Goal: Task Accomplishment & Management: Manage account settings

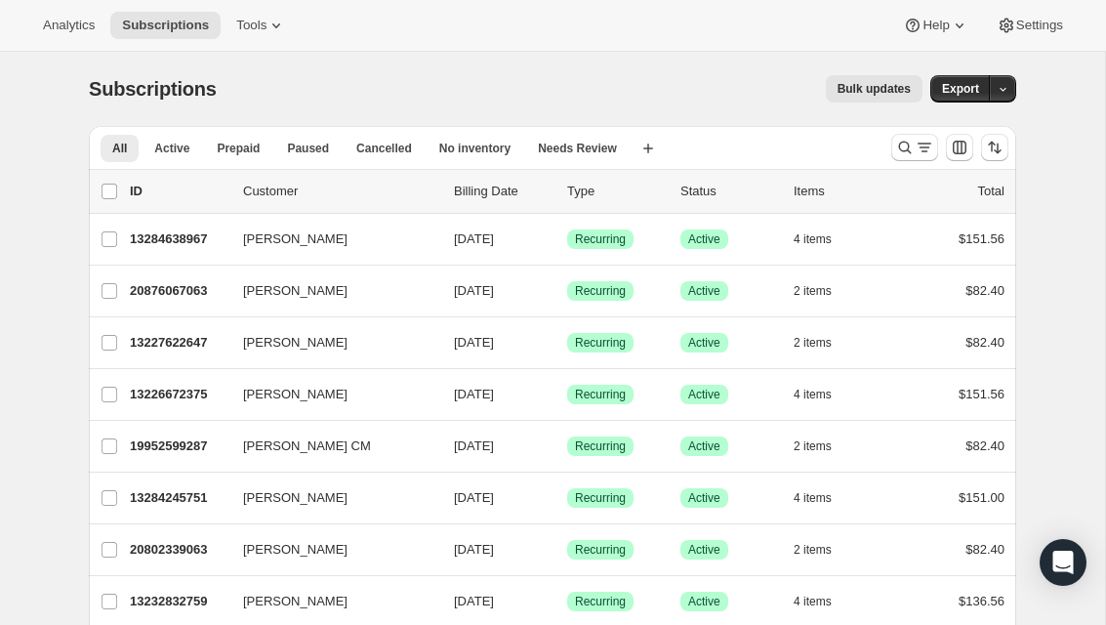
click at [919, 143] on icon "Search and filter results" at bounding box center [925, 148] width 20 height 20
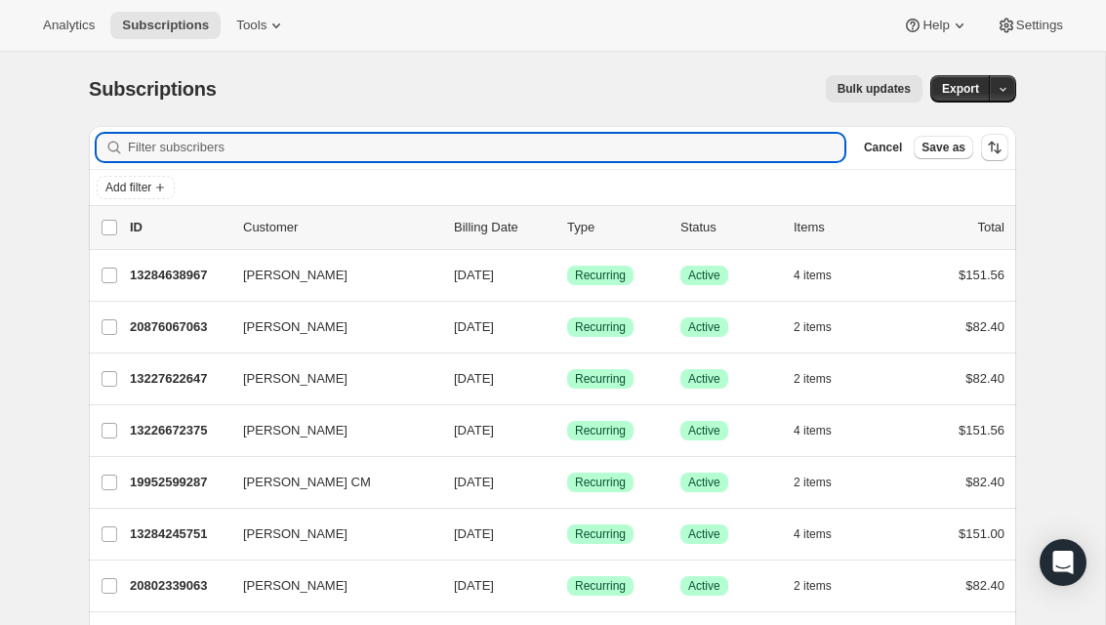
click at [434, 158] on input "Filter subscribers" at bounding box center [486, 147] width 717 height 27
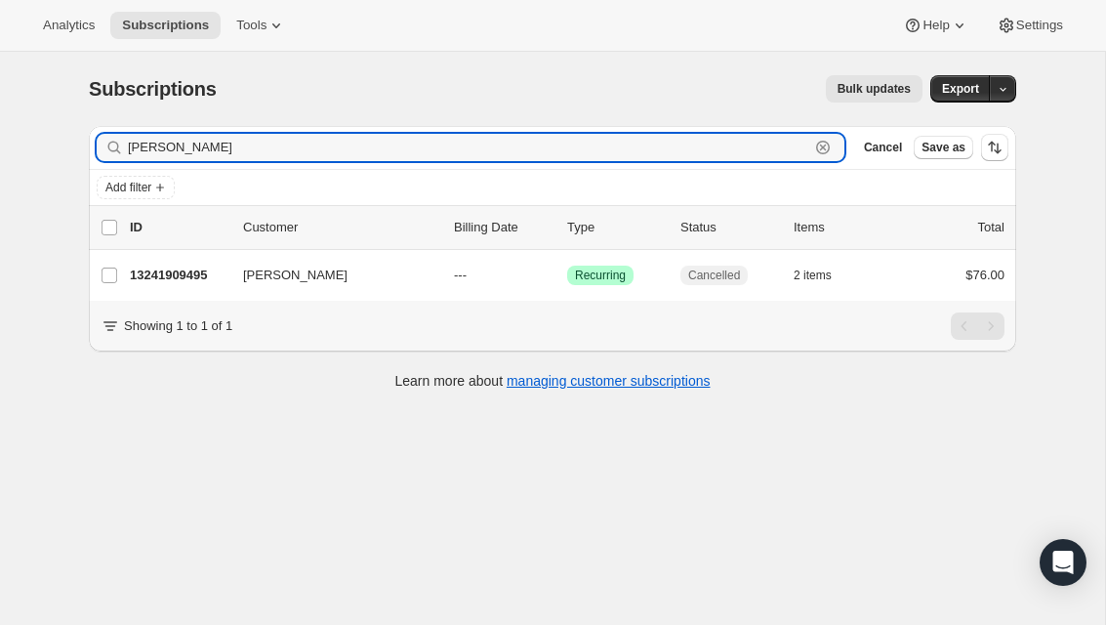
type input "[PERSON_NAME]"
click at [193, 269] on p "13241909495" at bounding box center [179, 276] width 98 height 20
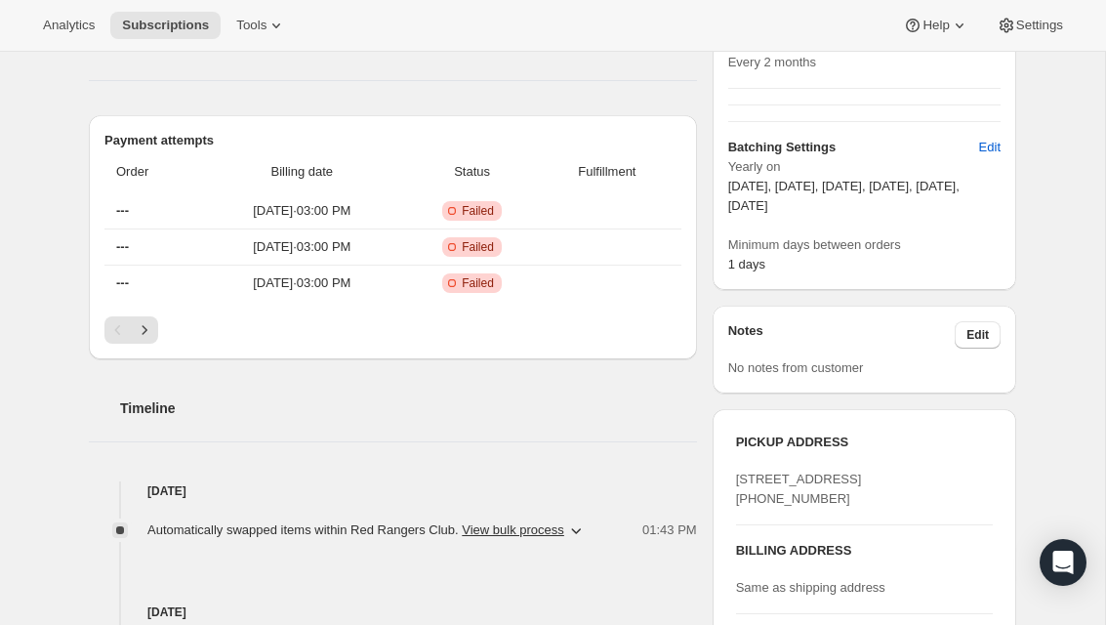
scroll to position [393, 0]
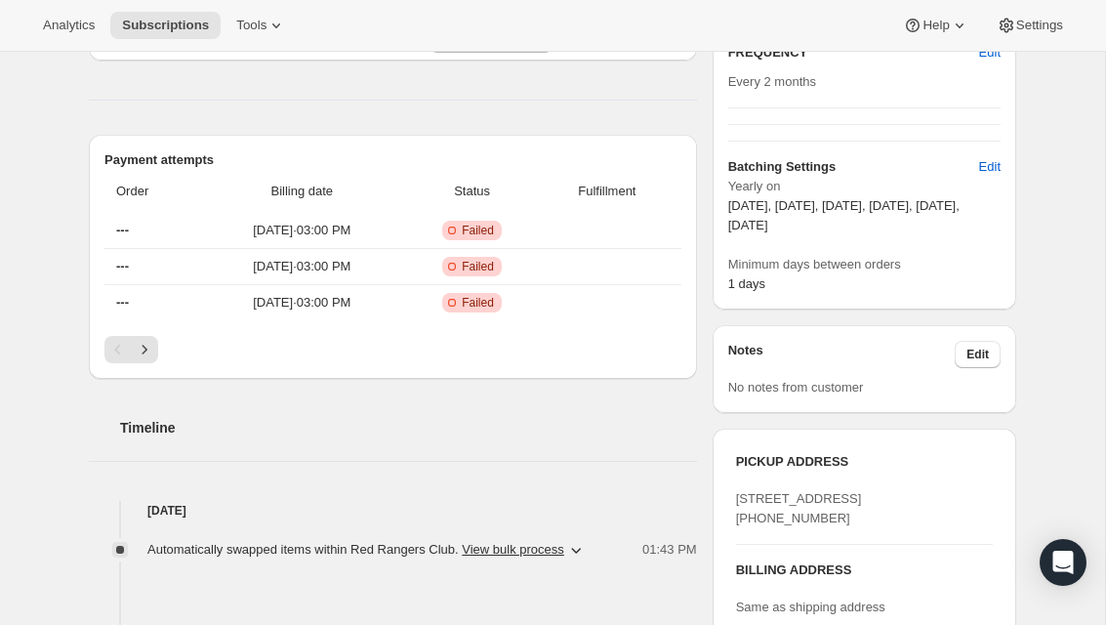
click at [152, 355] on icon "Next" at bounding box center [145, 350] width 20 height 20
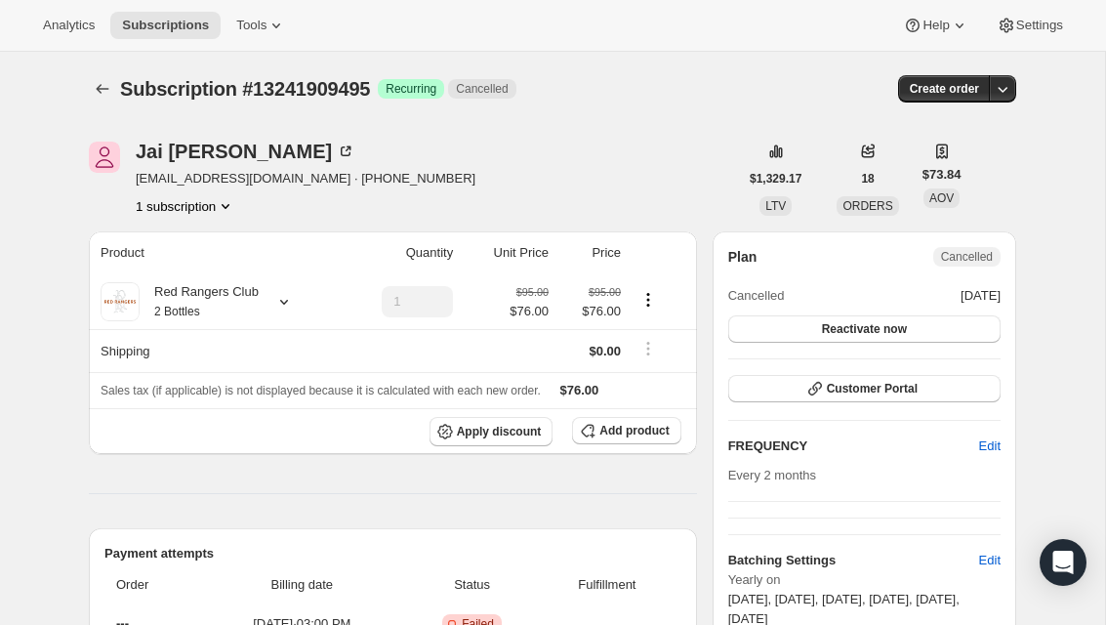
scroll to position [0, 0]
click at [285, 297] on icon at bounding box center [284, 302] width 20 height 20
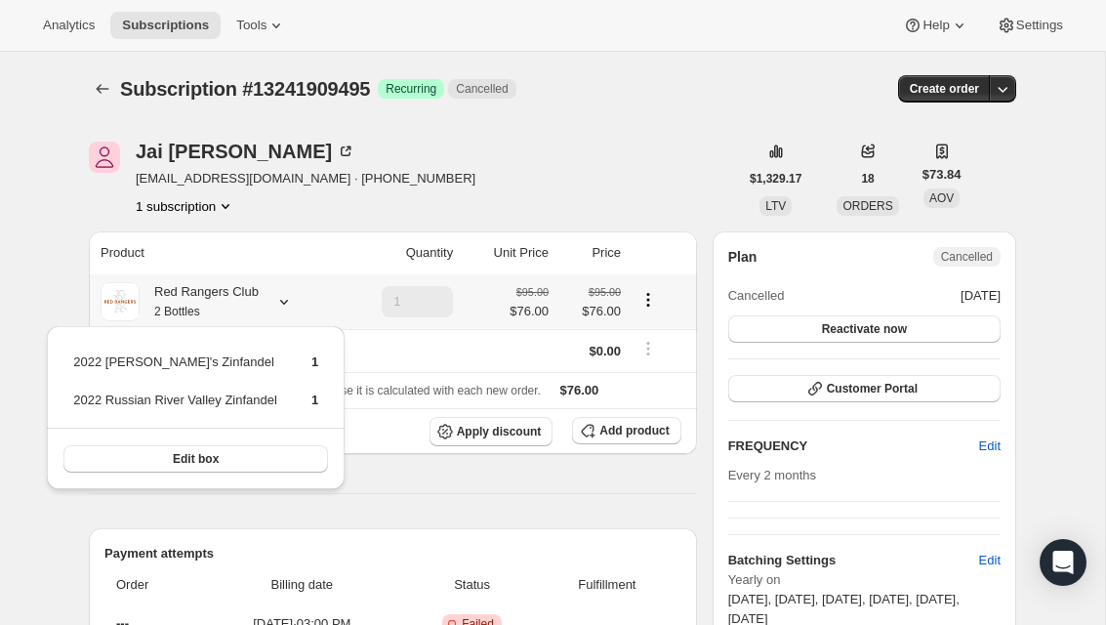
click at [289, 298] on icon at bounding box center [284, 302] width 20 height 20
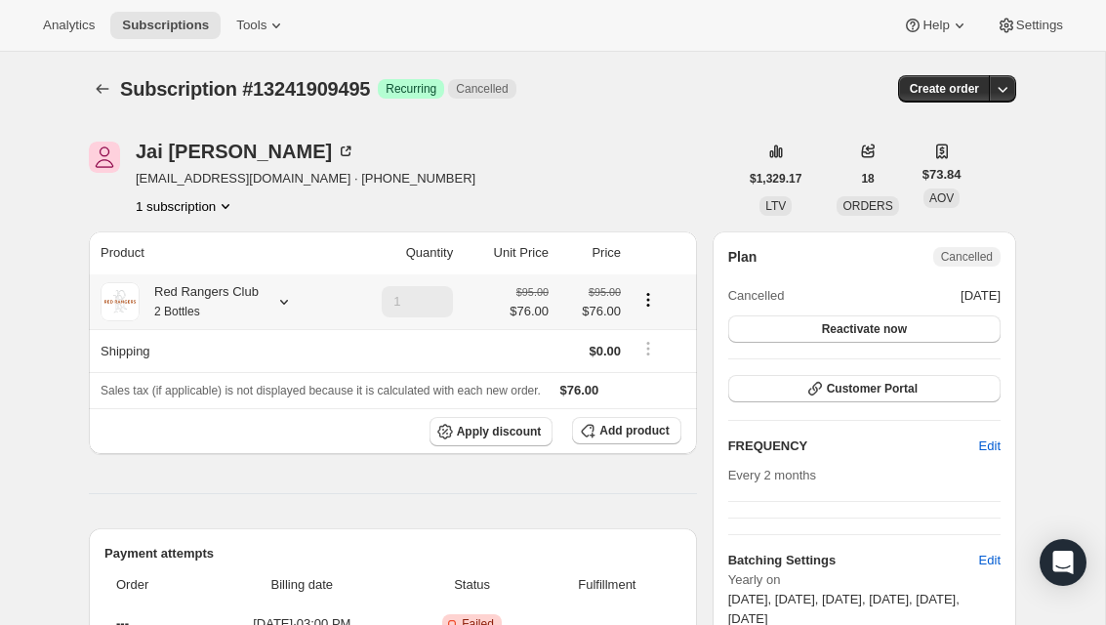
click at [283, 308] on icon at bounding box center [284, 302] width 20 height 20
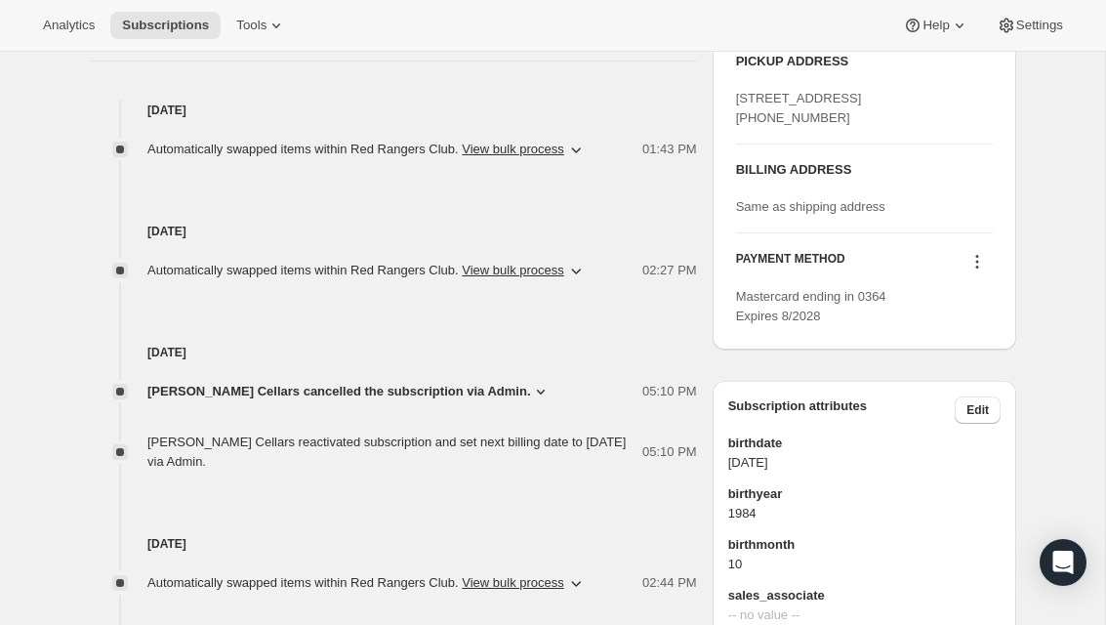
scroll to position [800, 0]
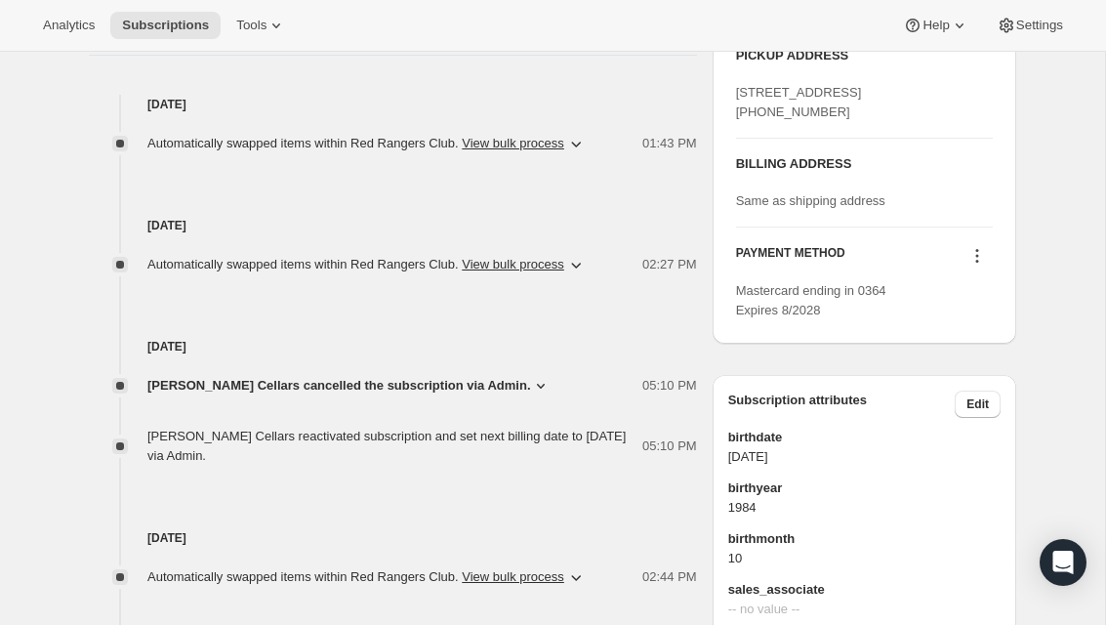
click at [977, 258] on icon at bounding box center [977, 256] width 3 height 3
click at [989, 414] on span "Add credit card" at bounding box center [946, 416] width 85 height 15
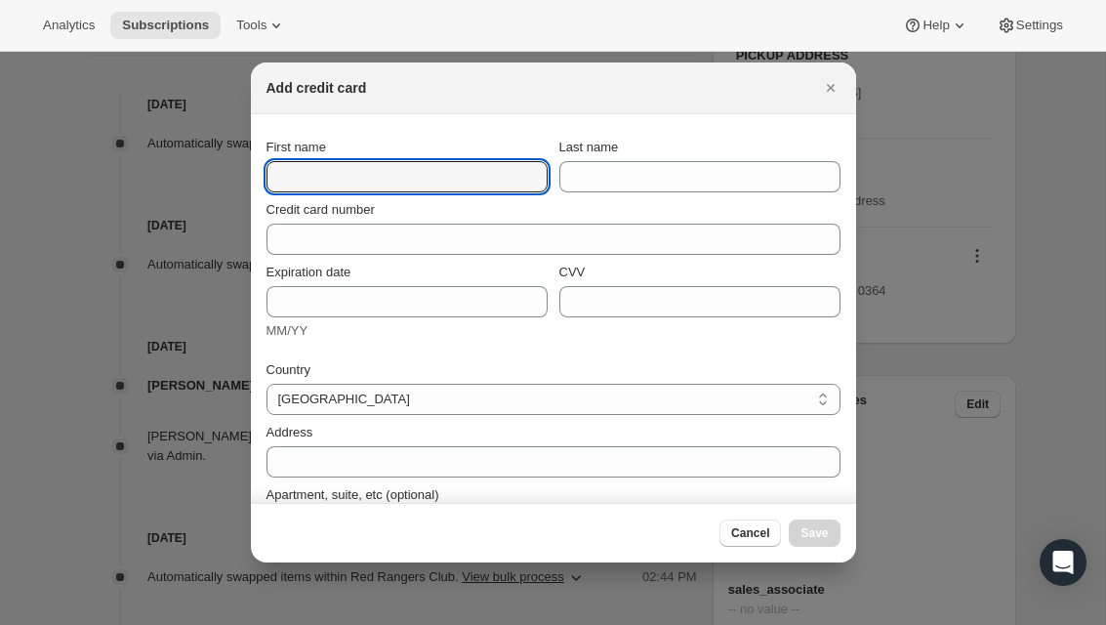
click at [455, 175] on input "First name" at bounding box center [407, 176] width 281 height 31
type input "[PERSON_NAME]"
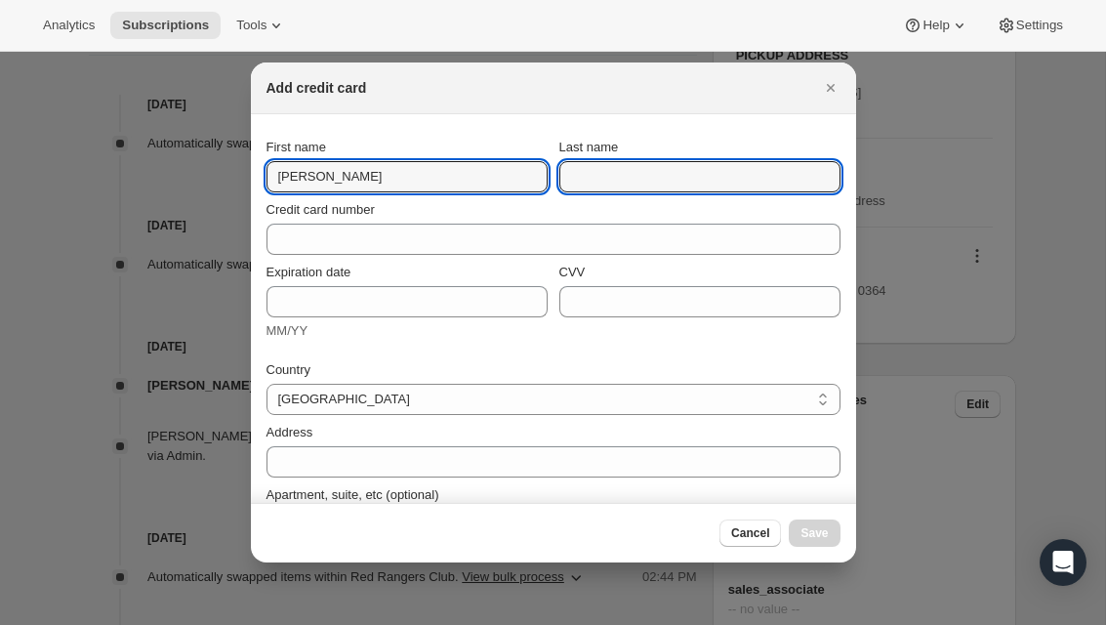
click at [722, 170] on input "Last name" at bounding box center [699, 176] width 281 height 31
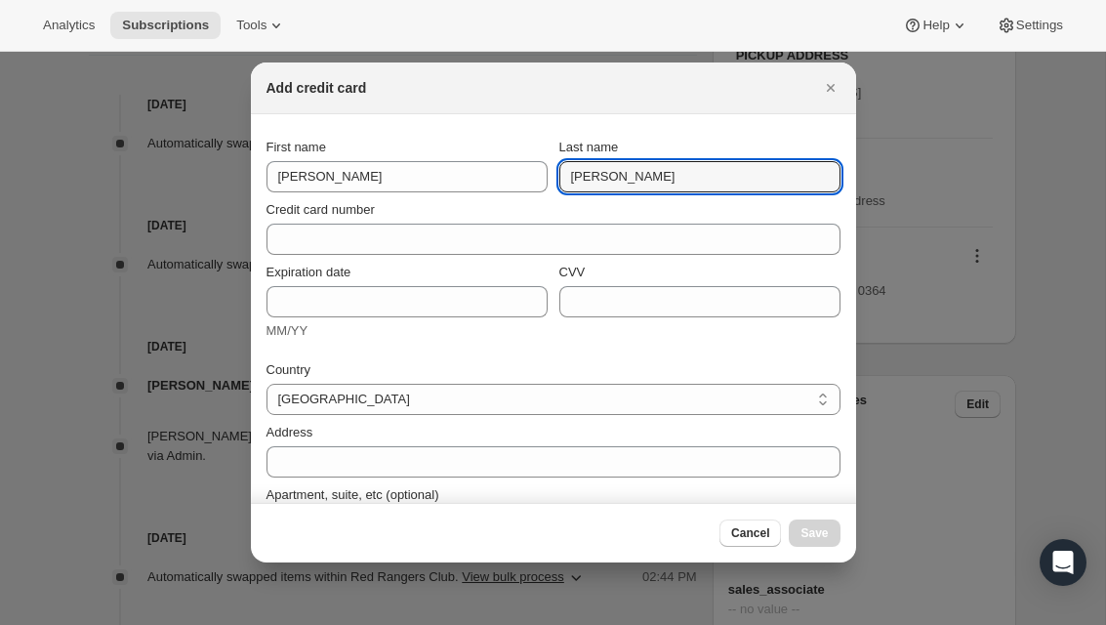
type input "[PERSON_NAME]"
click at [497, 218] on div "Credit card number" at bounding box center [554, 210] width 574 height 20
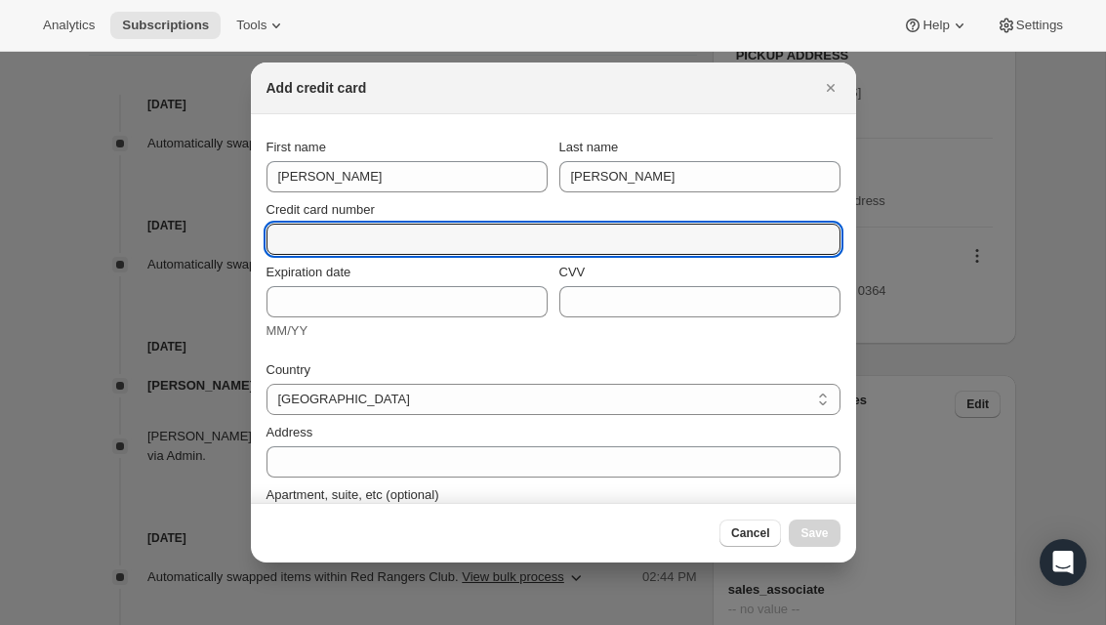
click at [447, 233] on input "Credit card number" at bounding box center [546, 239] width 558 height 31
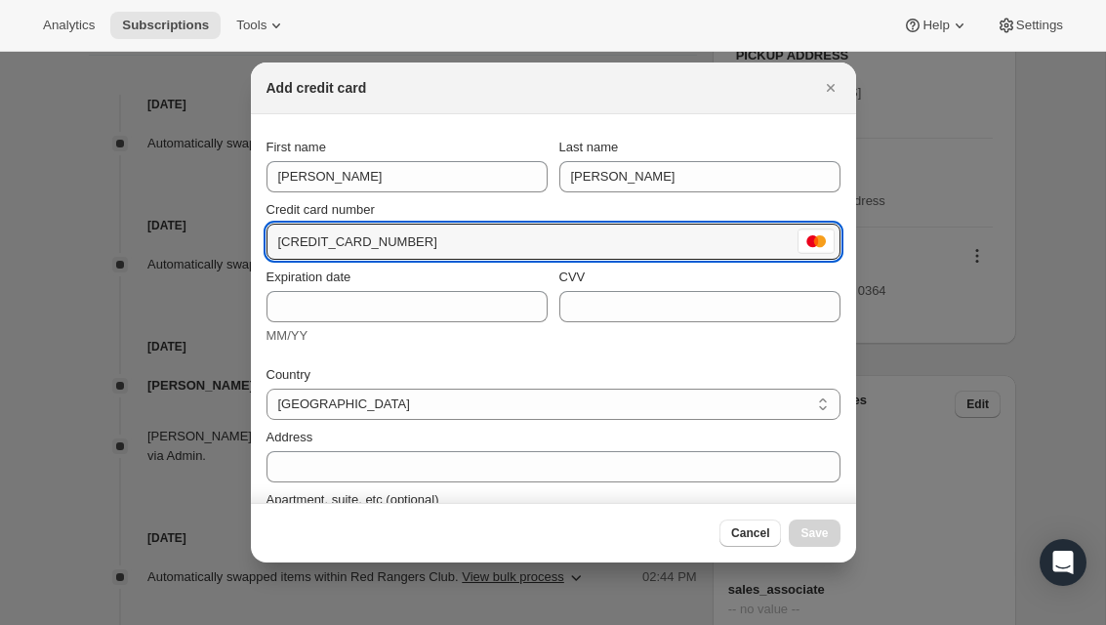
type input "[CREDIT_CARD_NUMBER]"
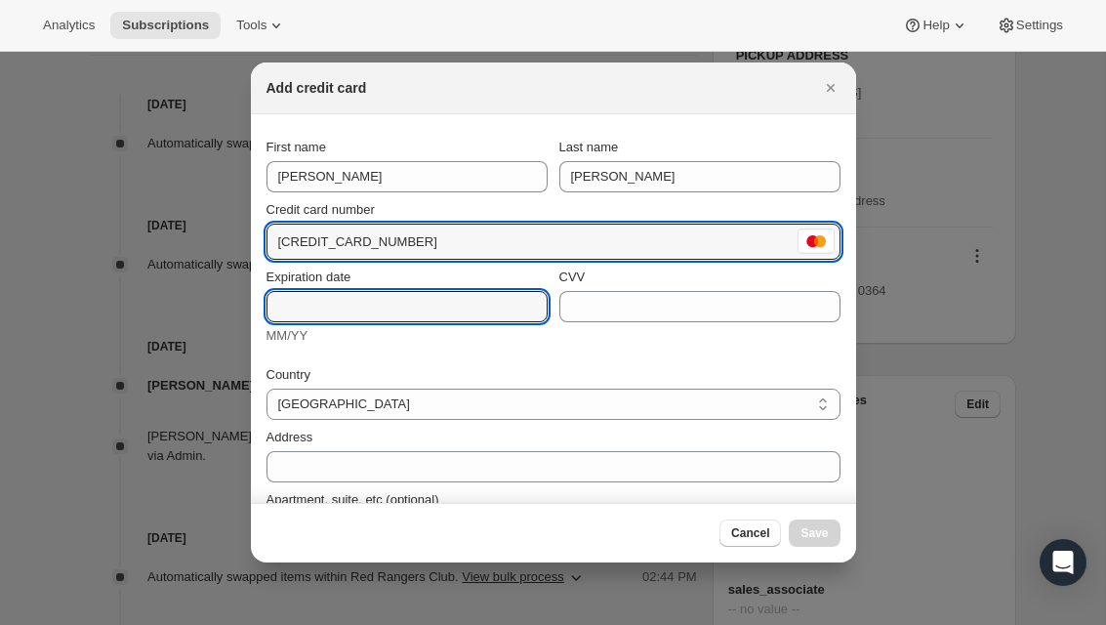
click at [470, 293] on input "Expiration date" at bounding box center [407, 306] width 281 height 31
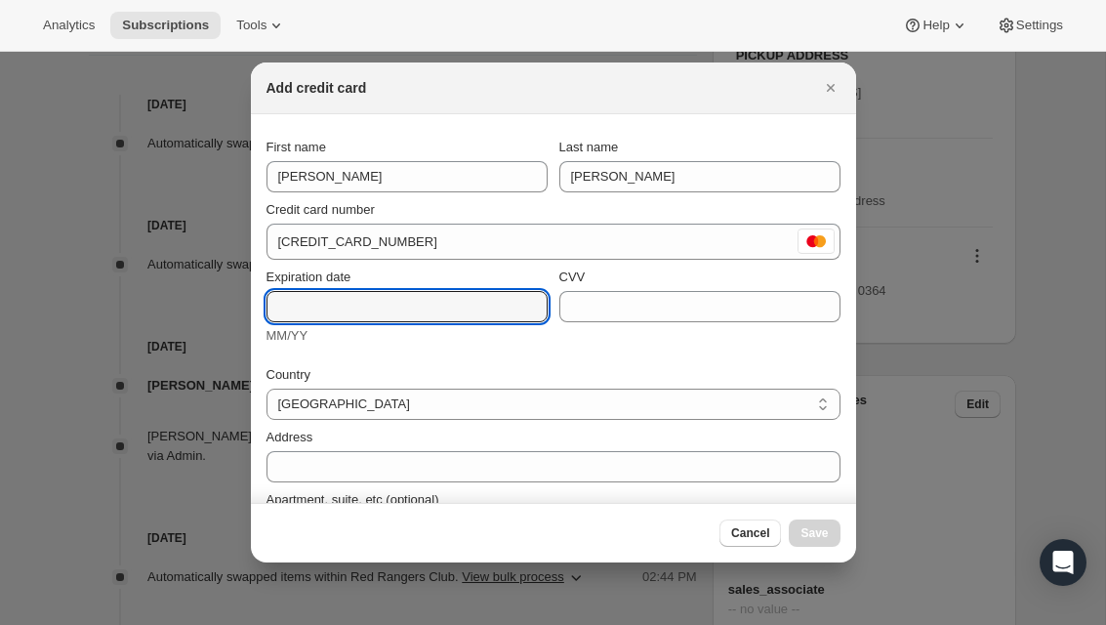
type input "Q"
type input "11/29"
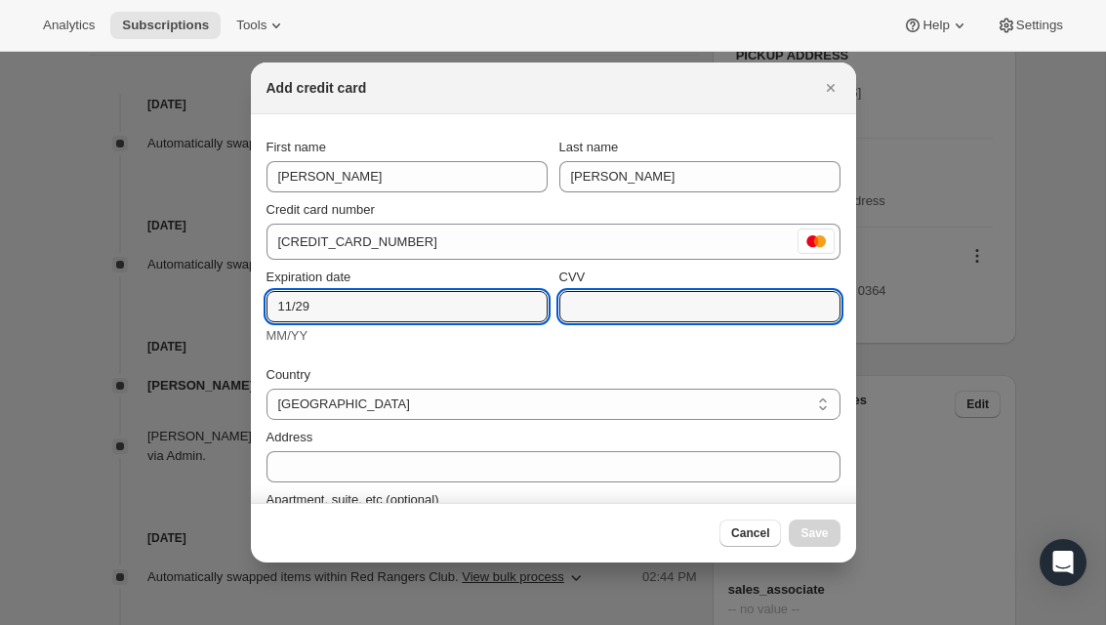
click at [665, 300] on input "CVV" at bounding box center [699, 306] width 281 height 31
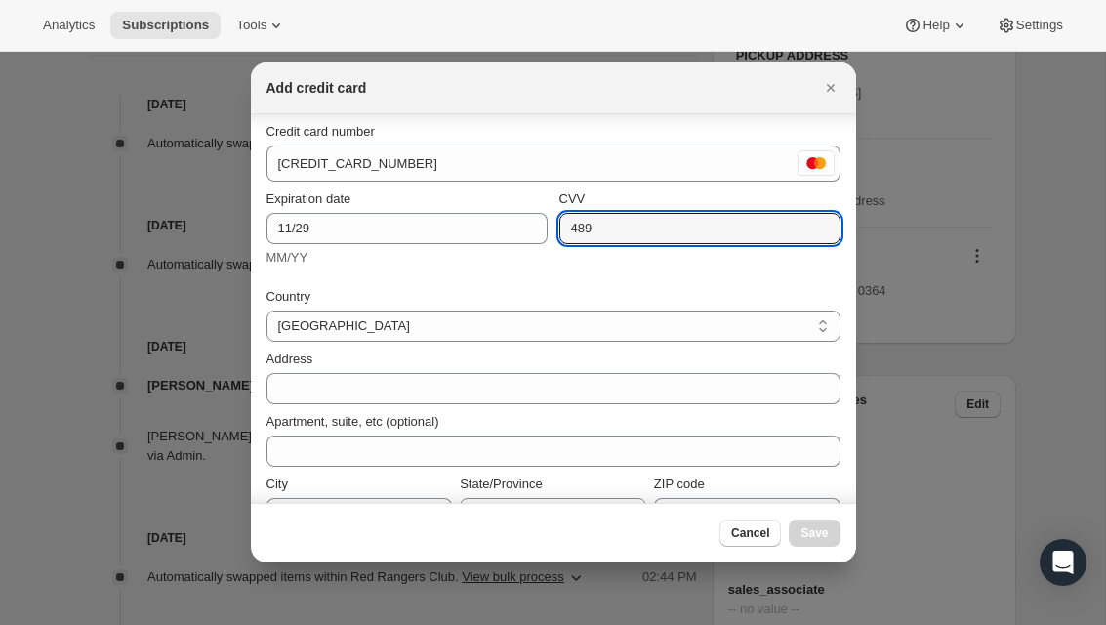
scroll to position [81, 0]
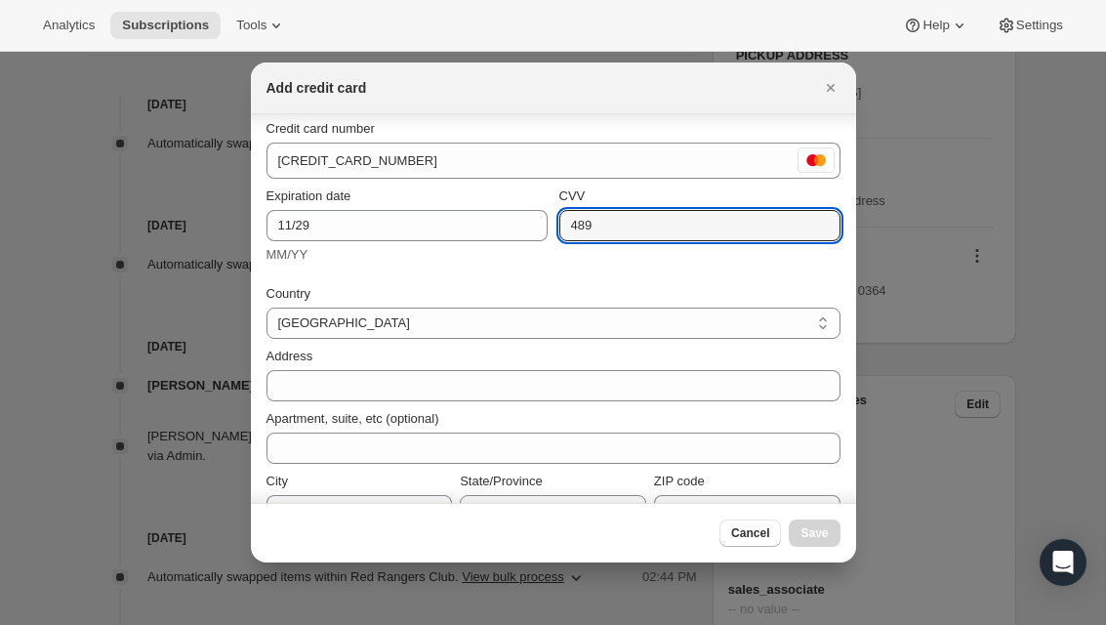
type input "489"
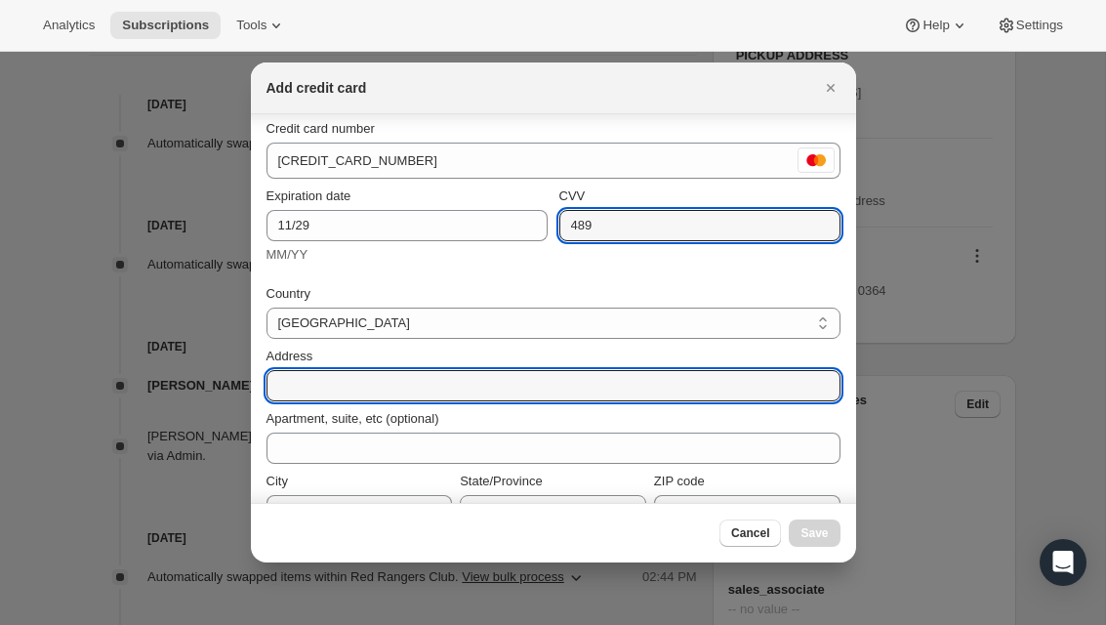
click at [549, 383] on input "Address" at bounding box center [554, 385] width 574 height 31
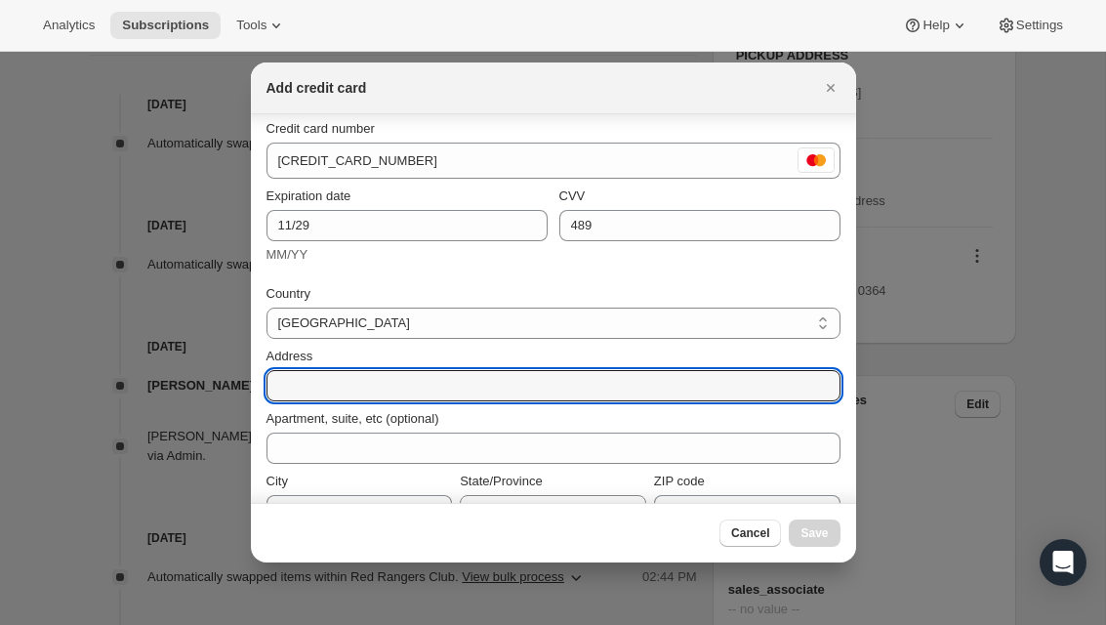
click at [516, 389] on input "Address" at bounding box center [554, 385] width 574 height 31
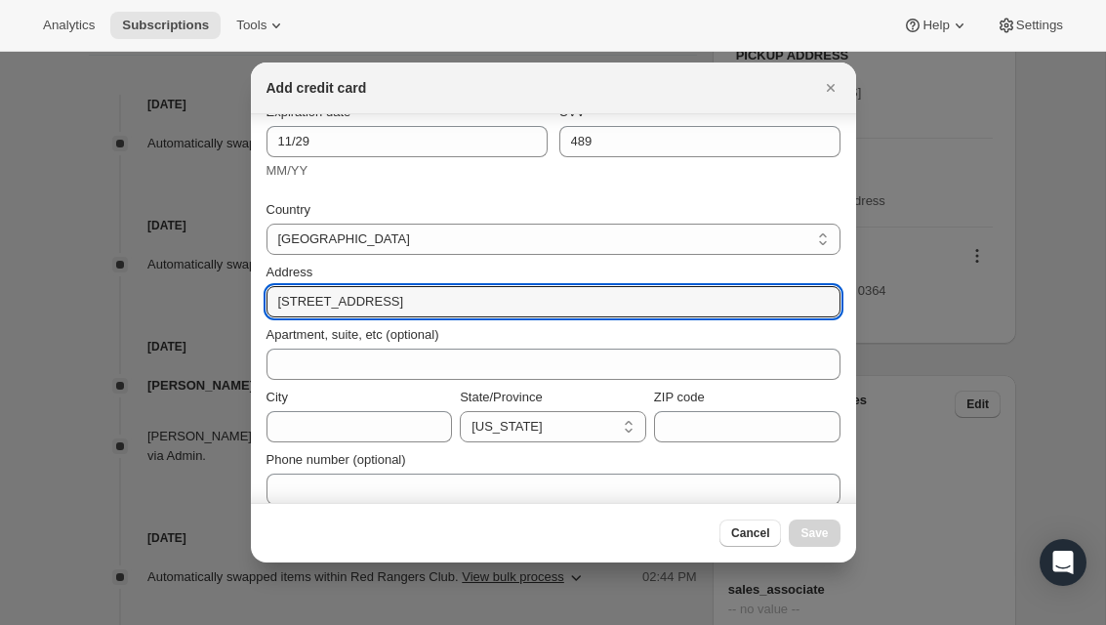
scroll to position [166, 0]
type input "[STREET_ADDRESS]"
click at [760, 421] on input "ZIP code" at bounding box center [747, 425] width 186 height 31
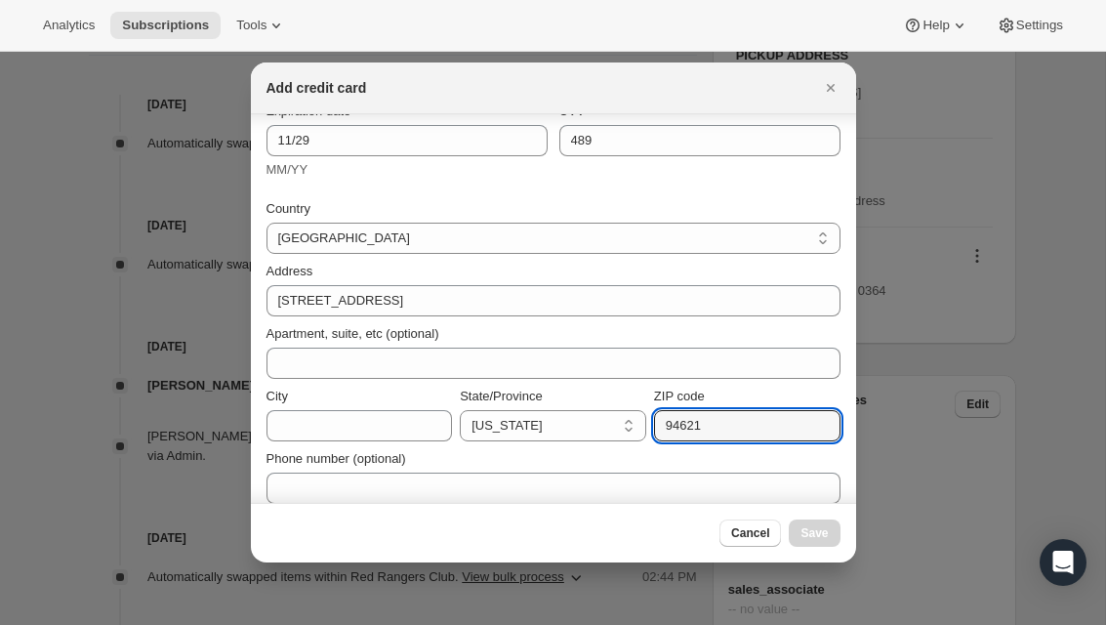
type input "94621"
click at [389, 425] on input "City" at bounding box center [360, 425] width 186 height 31
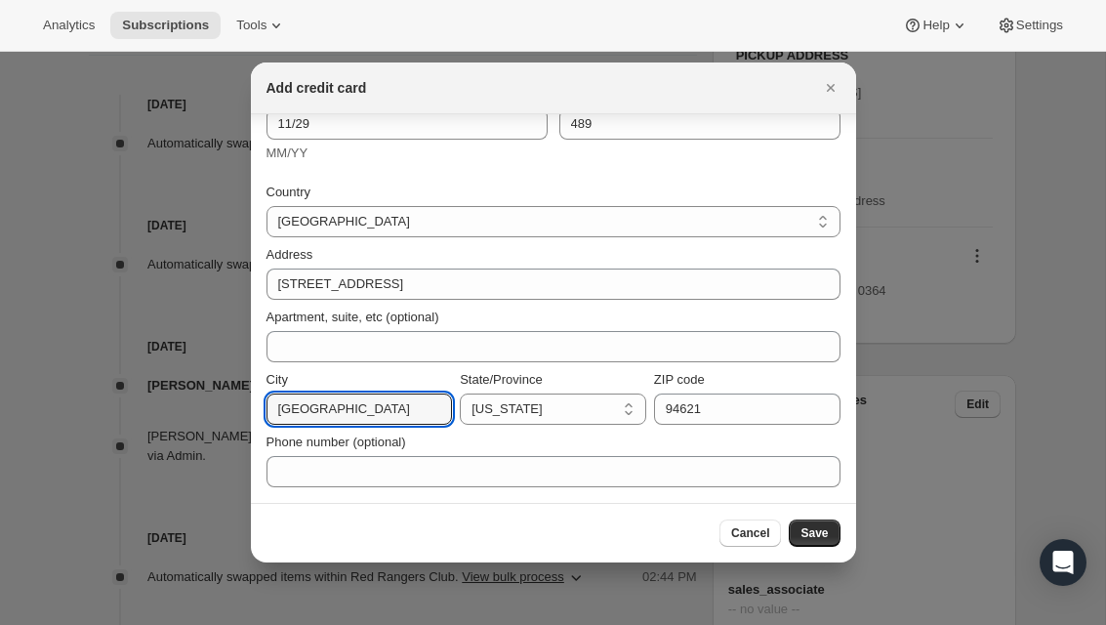
scroll to position [183, 0]
type input "[GEOGRAPHIC_DATA]"
click at [827, 529] on span "Save" at bounding box center [814, 533] width 27 height 16
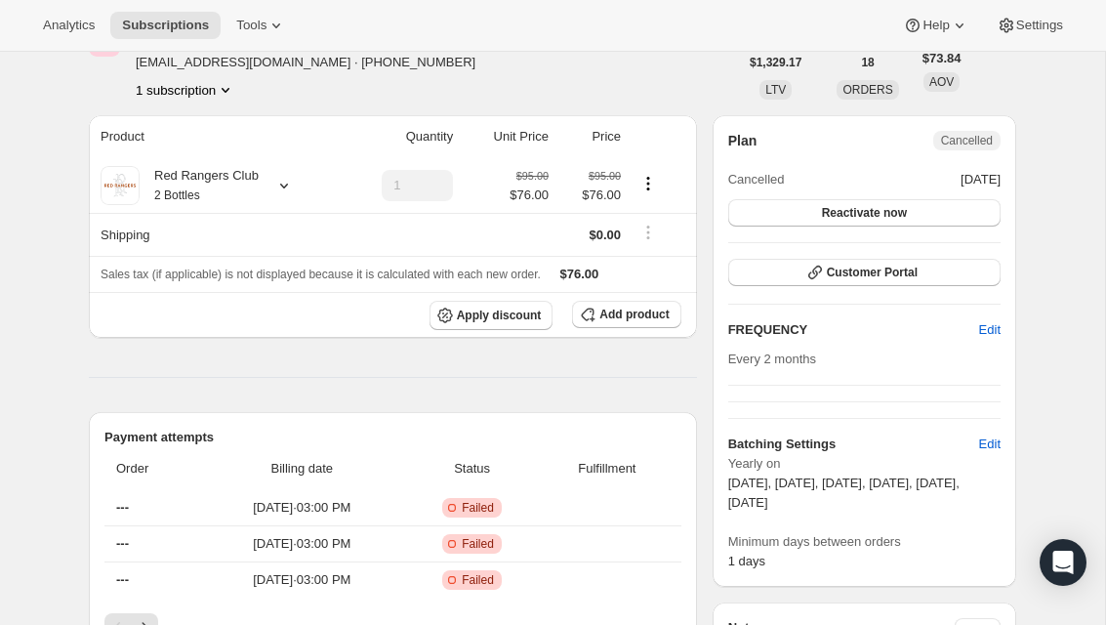
scroll to position [114, 0]
click at [933, 214] on button "Reactivate now" at bounding box center [864, 214] width 272 height 27
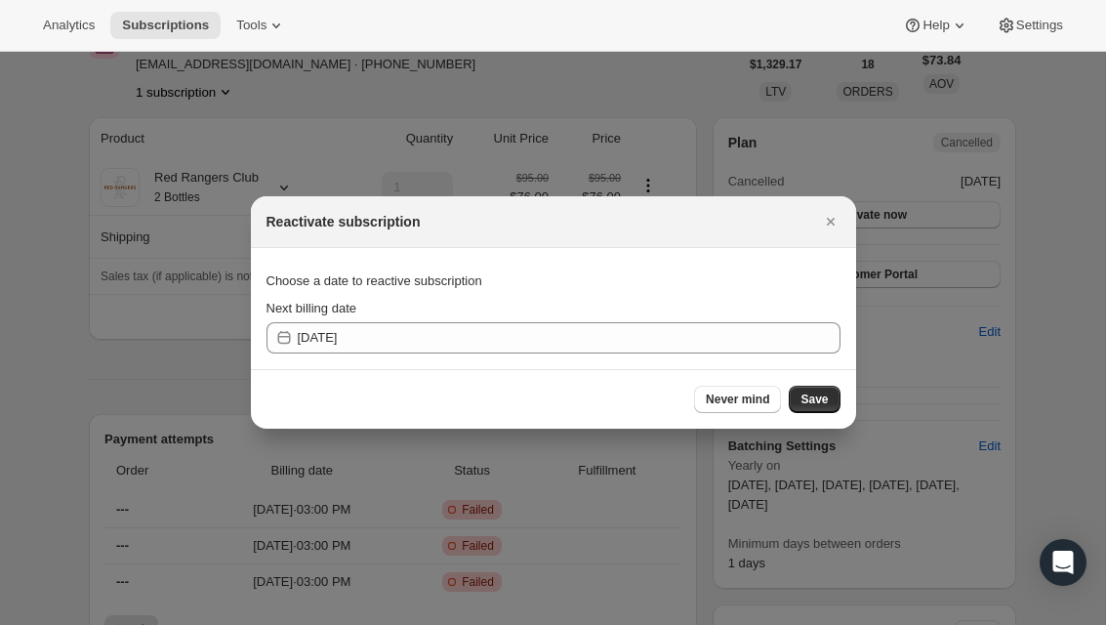
click at [823, 396] on span "Save" at bounding box center [814, 399] width 27 height 16
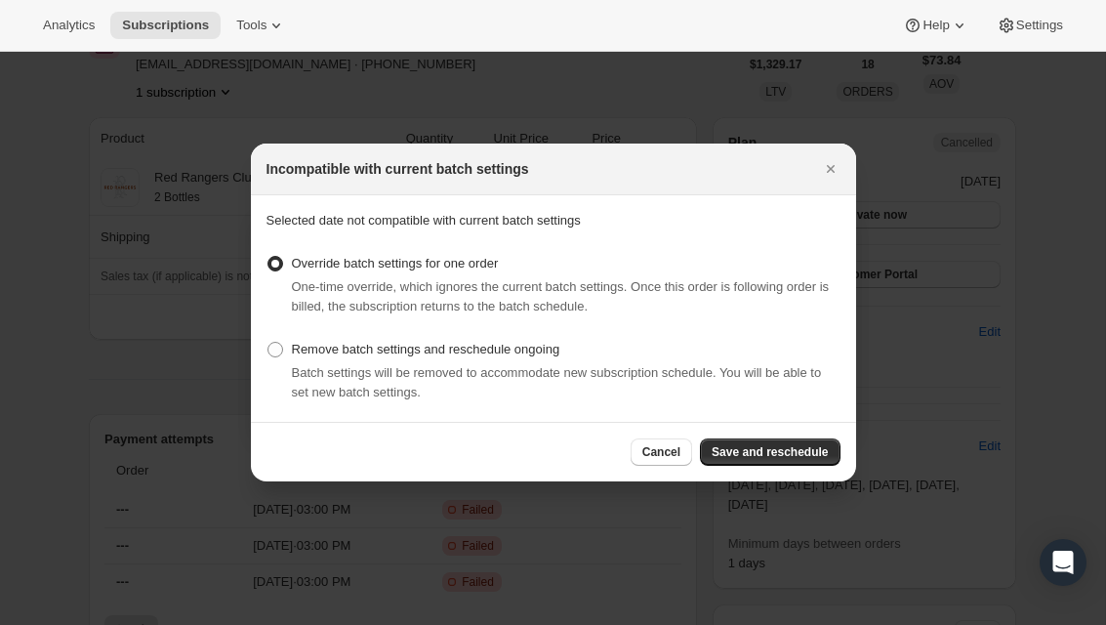
click at [287, 351] on label "Remove batch settings and reschedule ongoing" at bounding box center [414, 349] width 294 height 27
click at [268, 343] on input "Remove batch settings and reschedule ongoing" at bounding box center [267, 342] width 1 height 1
radio input "true"
click at [712, 296] on div "One-time override, which ignores the current batch settings. Once this order is…" at bounding box center [566, 296] width 549 height 39
click at [290, 268] on label "Override batch settings for one order" at bounding box center [383, 263] width 232 height 27
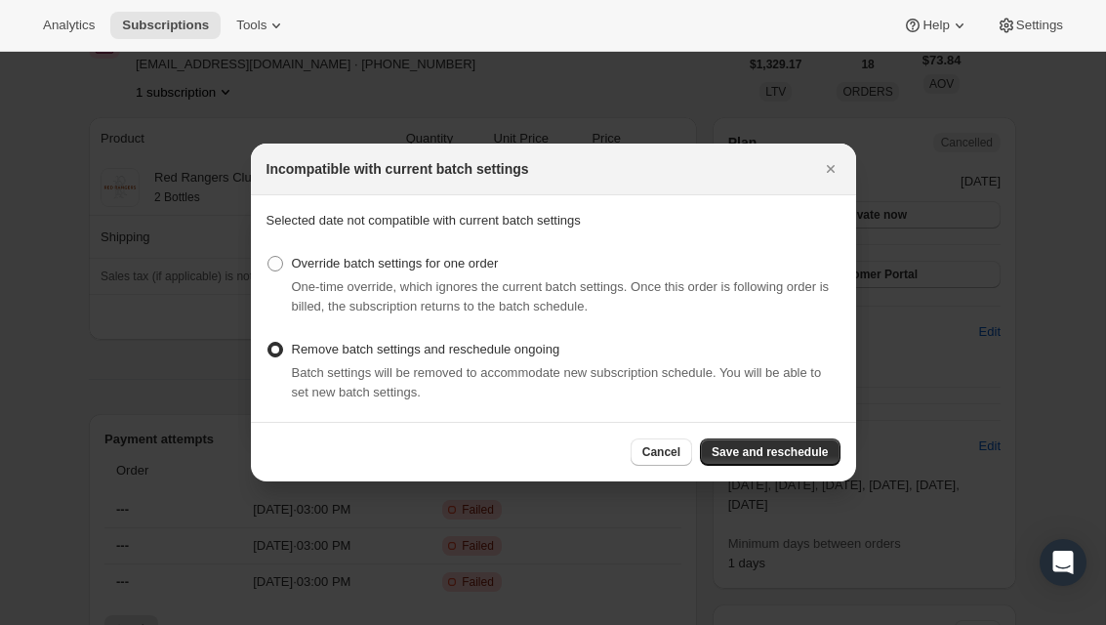
click at [268, 257] on input "Override batch settings for one order" at bounding box center [267, 256] width 1 height 1
radio input "true"
click at [784, 451] on span "Save and reschedule" at bounding box center [770, 452] width 116 height 16
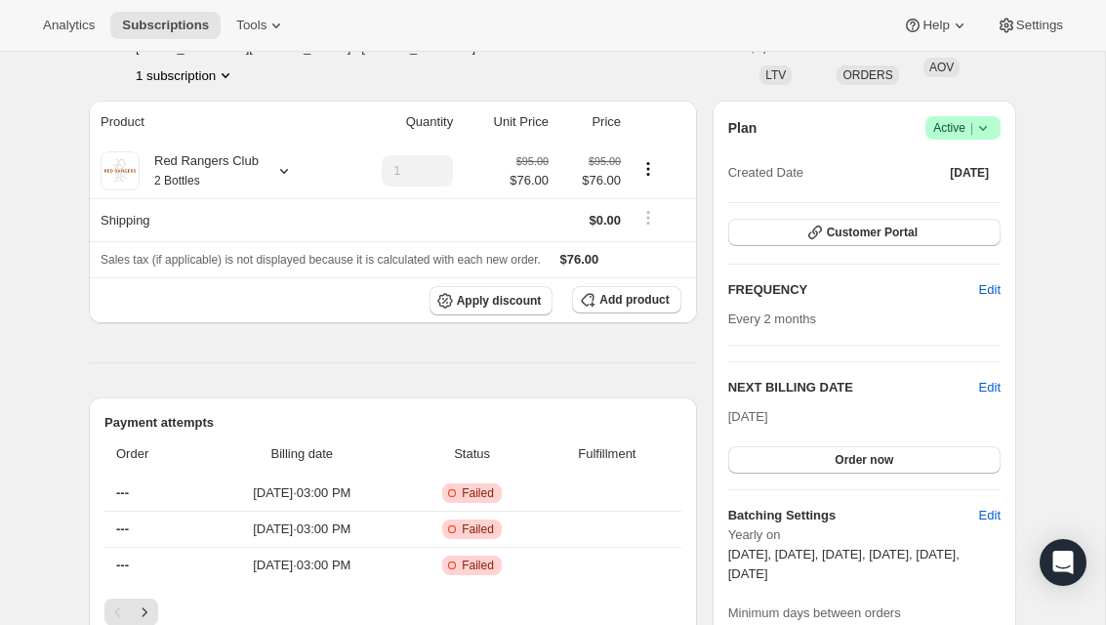
scroll to position [259, 0]
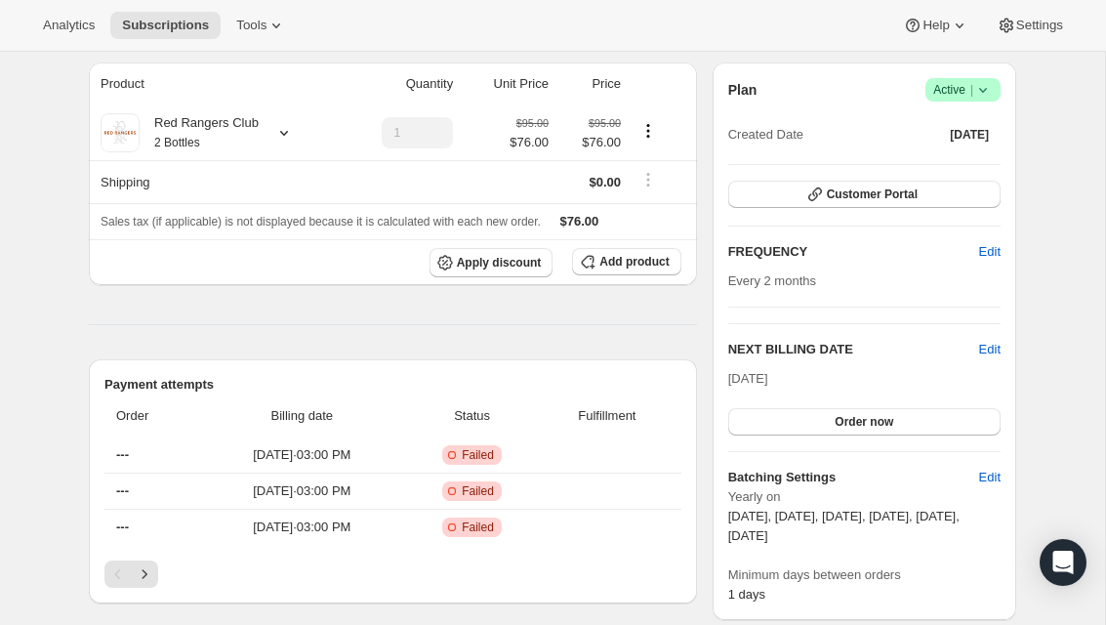
click at [919, 418] on button "Order now" at bounding box center [864, 421] width 272 height 27
click at [896, 415] on span "Click to confirm" at bounding box center [864, 422] width 89 height 16
